Goal: Book appointment/travel/reservation

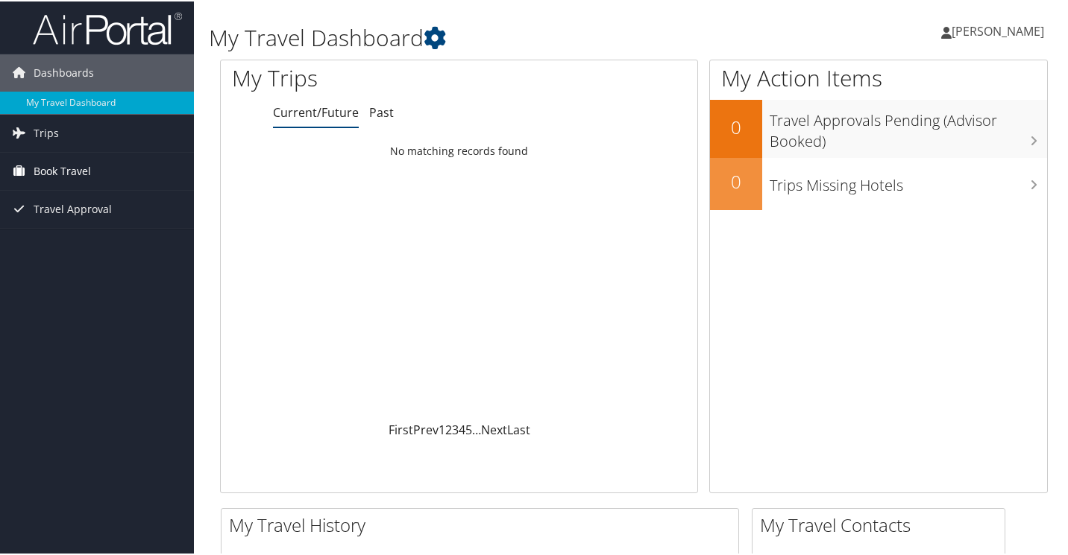
click at [39, 166] on span "Book Travel" at bounding box center [62, 169] width 57 height 37
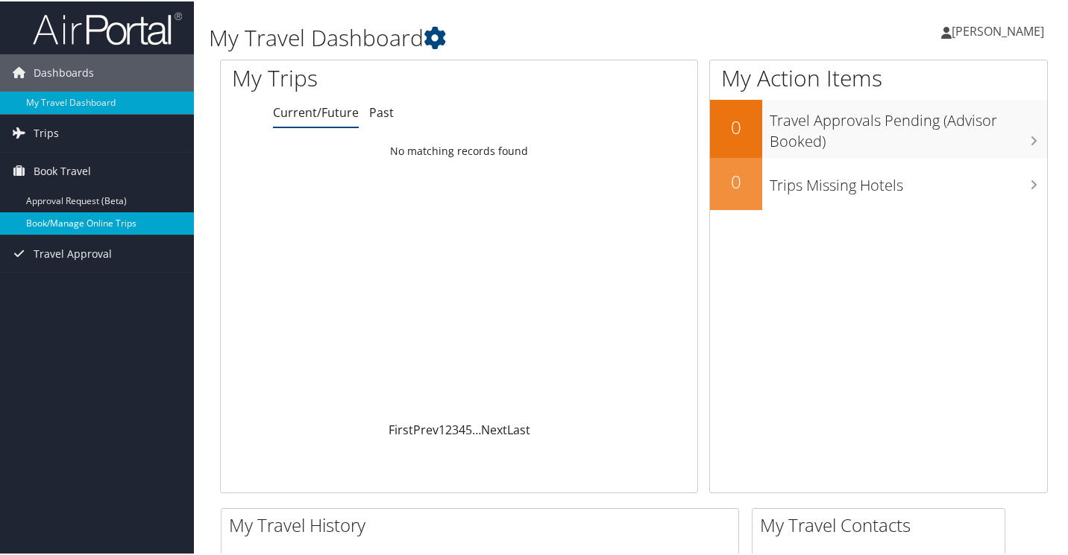
click at [53, 220] on link "Book/Manage Online Trips" at bounding box center [97, 222] width 194 height 22
